Goal: Task Accomplishment & Management: Manage account settings

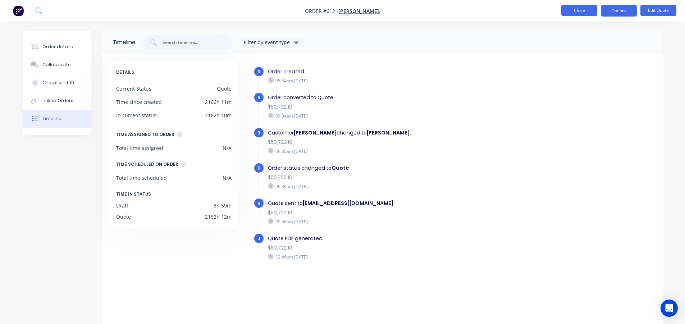
click at [573, 13] on button "Close" at bounding box center [579, 10] width 36 height 11
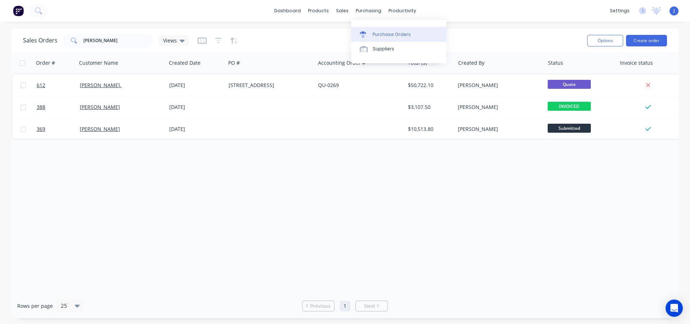
click at [383, 35] on div "Purchase Orders" at bounding box center [392, 34] width 38 height 6
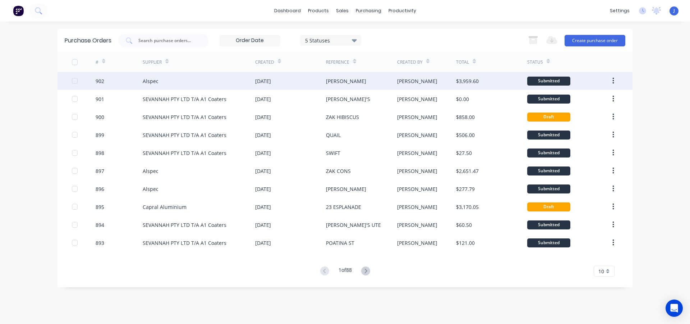
click at [208, 83] on div "Alspec" at bounding box center [199, 81] width 112 height 18
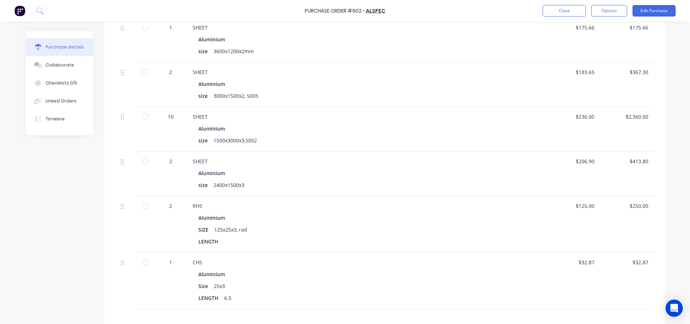
scroll to position [216, 0]
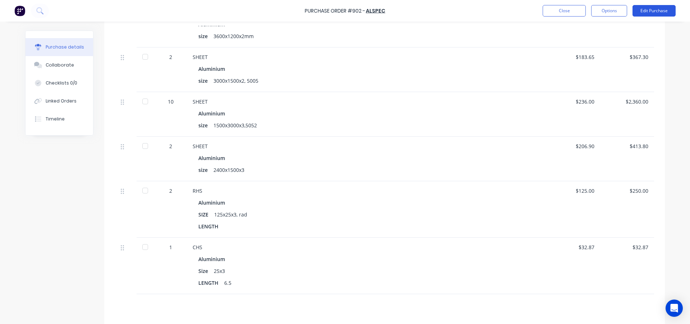
click at [650, 12] on button "Edit Purchase" at bounding box center [654, 11] width 43 height 12
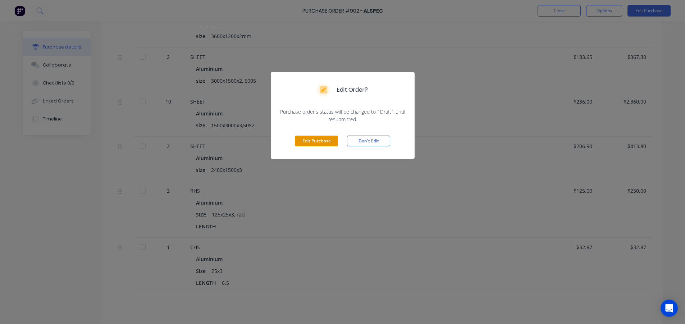
click at [318, 137] on button "Edit Purchase" at bounding box center [316, 141] width 43 height 11
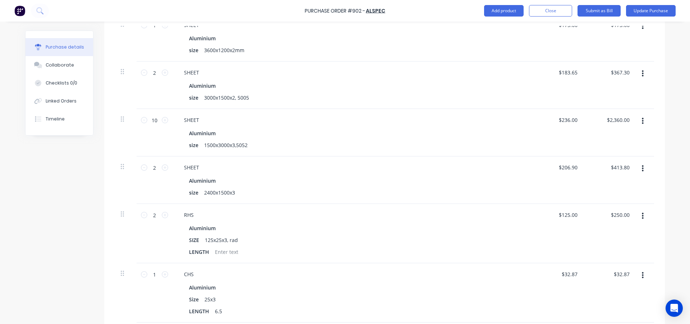
scroll to position [227, 0]
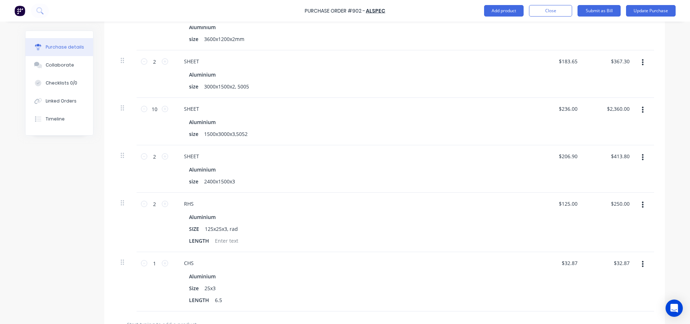
click at [642, 205] on icon "button" at bounding box center [643, 205] width 2 height 6
click at [604, 267] on button "Delete" at bounding box center [620, 267] width 61 height 14
type textarea "x"
drag, startPoint x: 576, startPoint y: 156, endPoint x: 560, endPoint y: 159, distance: 16.4
click at [560, 159] on input "206.90" at bounding box center [569, 156] width 19 height 10
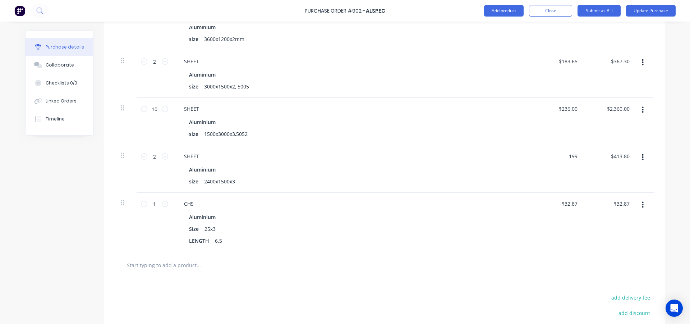
type input "199"
type textarea "x"
type input "$199.00"
type input "$398.00"
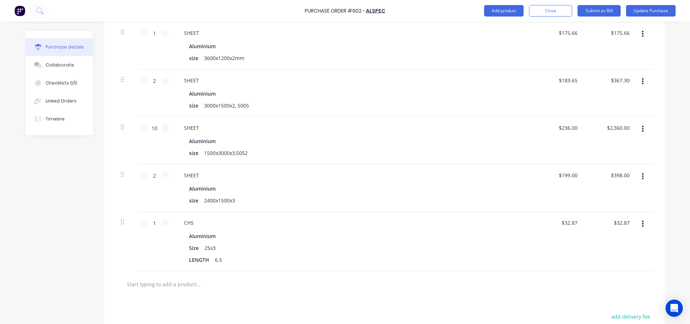
scroll to position [191, 0]
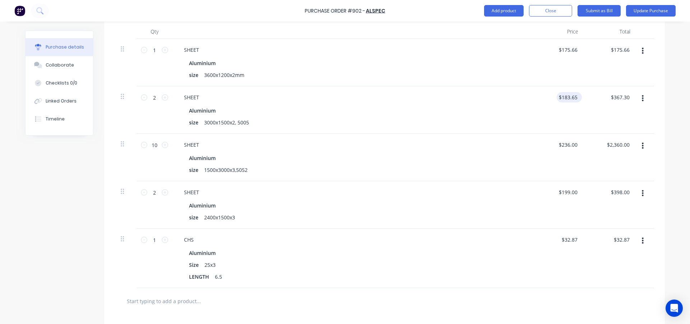
type textarea "x"
type input "183.65"
click at [574, 98] on input "183.65" at bounding box center [569, 97] width 19 height 10
type textarea "x"
type input "$183.65"
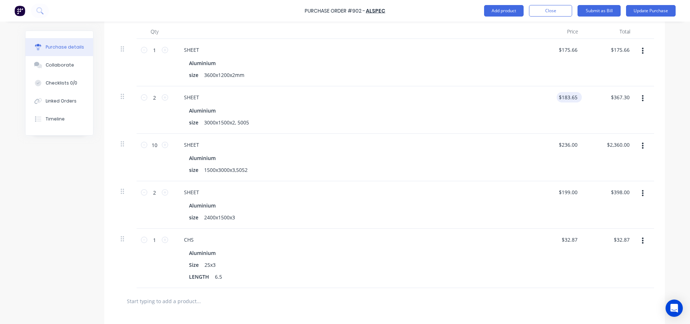
drag, startPoint x: 577, startPoint y: 98, endPoint x: 558, endPoint y: 98, distance: 19.1
click at [558, 98] on div "$183.65 $183.65" at bounding box center [569, 97] width 25 height 10
type textarea "x"
type input "183.65"
click at [570, 96] on input "183.65" at bounding box center [568, 97] width 22 height 10
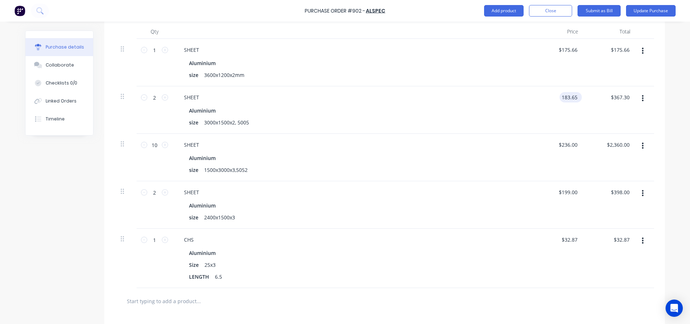
type textarea "x"
drag, startPoint x: 576, startPoint y: 97, endPoint x: 556, endPoint y: 101, distance: 20.1
click at [556, 101] on div "183.65 183.65" at bounding box center [558, 109] width 52 height 47
type input "172"
type textarea "x"
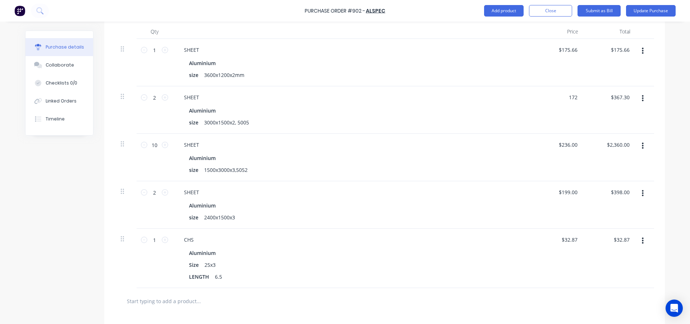
type input "$172.00"
type input "$344.00"
click at [541, 70] on div "$175.66 $175.66" at bounding box center [558, 62] width 52 height 47
click at [577, 50] on div "$175.66 $175.66" at bounding box center [569, 50] width 25 height 10
type textarea "x"
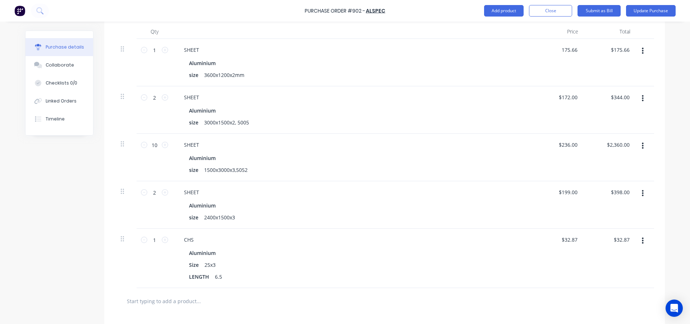
drag, startPoint x: 576, startPoint y: 50, endPoint x: 554, endPoint y: 51, distance: 22.4
click at [554, 51] on div "175.66 175.66" at bounding box center [558, 62] width 52 height 47
type input "165"
type textarea "x"
type input "$165.00"
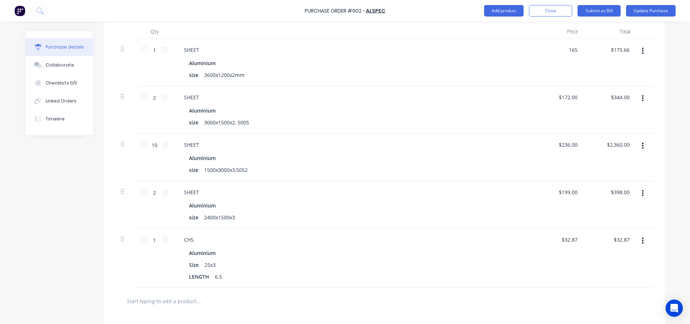
type input "$165.00"
click at [66, 206] on div "Created by [PERSON_NAME] Created [DATE] Required [DATE] Status Draft Contact Ch…" at bounding box center [345, 136] width 640 height 593
click at [633, 10] on button "Update Purchase" at bounding box center [651, 11] width 50 height 12
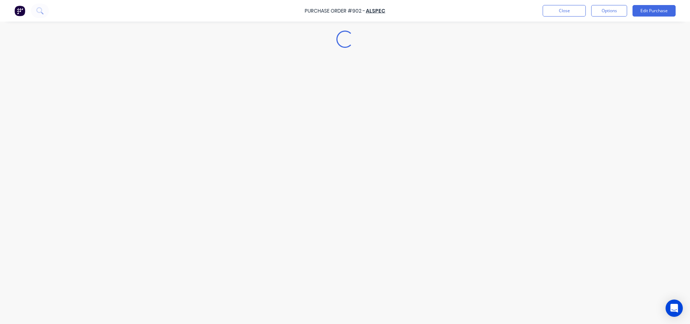
scroll to position [0, 0]
type textarea "x"
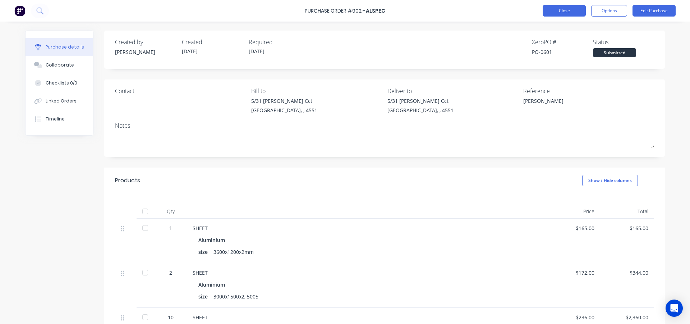
click at [560, 10] on button "Close" at bounding box center [564, 11] width 43 height 12
